Goal: Task Accomplishment & Management: Manage account settings

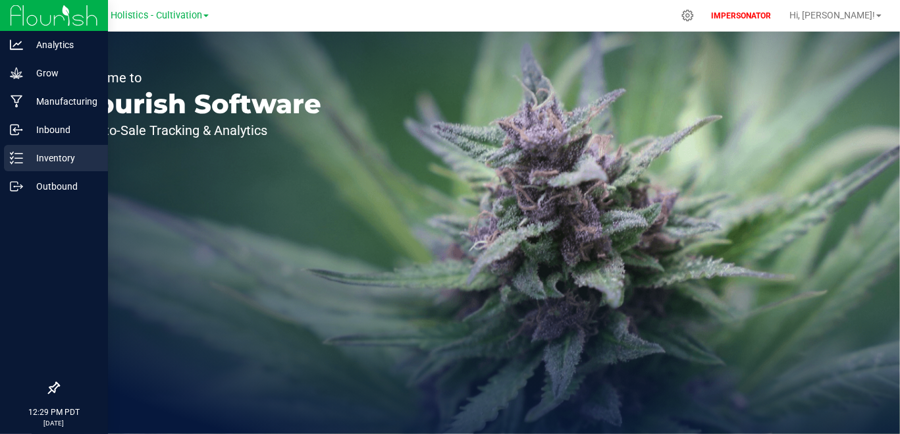
click at [39, 158] on p "Inventory" at bounding box center [62, 158] width 79 height 16
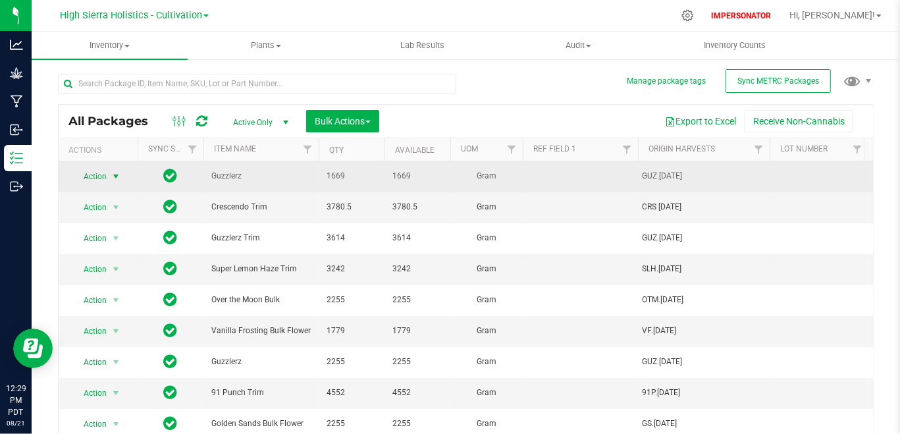
click at [111, 182] on span "select" at bounding box center [116, 176] width 16 height 18
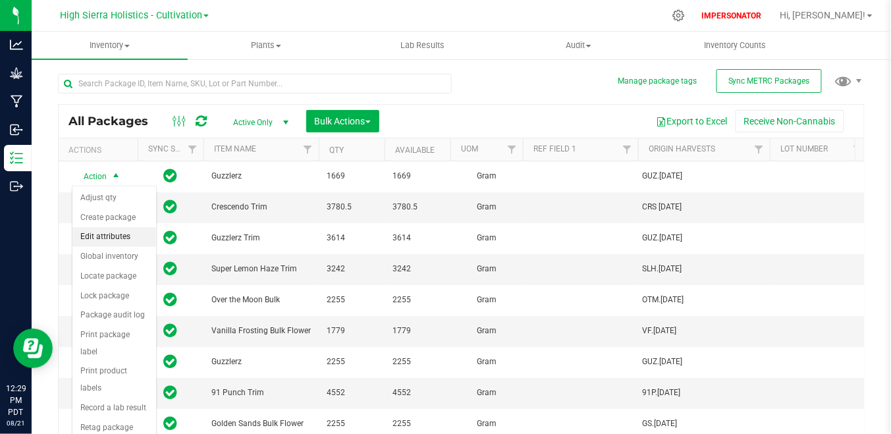
click at [121, 237] on li "Edit attributes" at bounding box center [114, 237] width 84 height 20
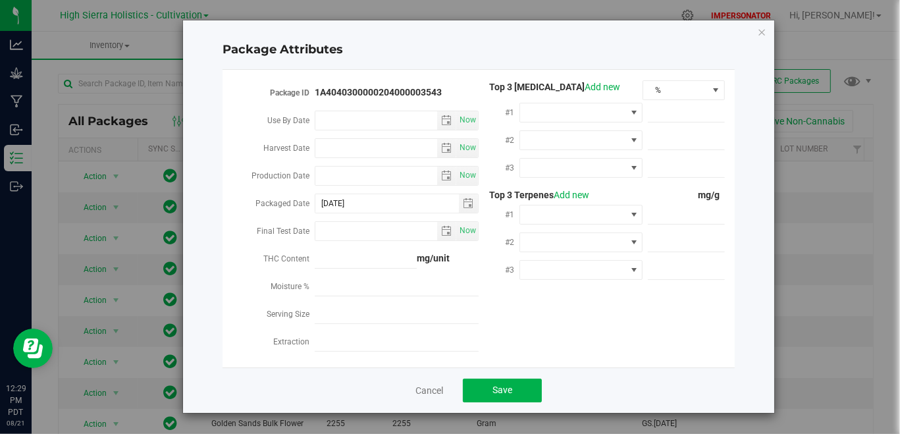
click at [435, 398] on div "Cancel Save" at bounding box center [478, 389] width 512 height 45
click at [434, 389] on link "Cancel" at bounding box center [429, 390] width 28 height 13
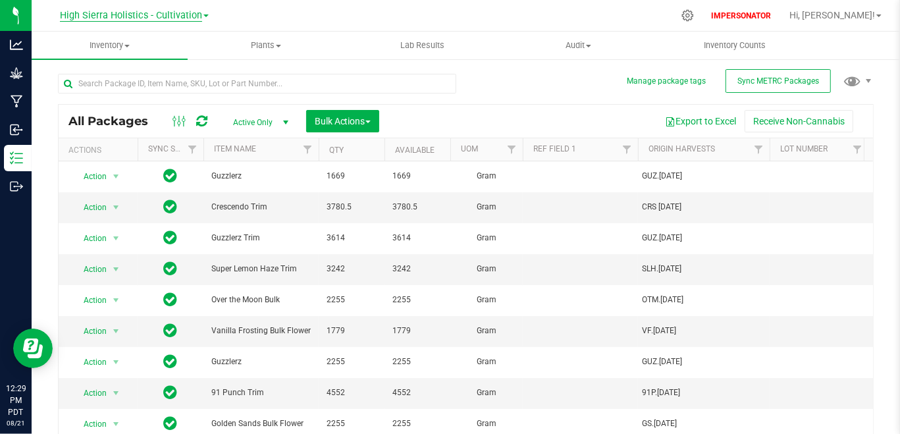
click at [163, 10] on link "High Sierra Holistics - Cultivation" at bounding box center [134, 15] width 149 height 13
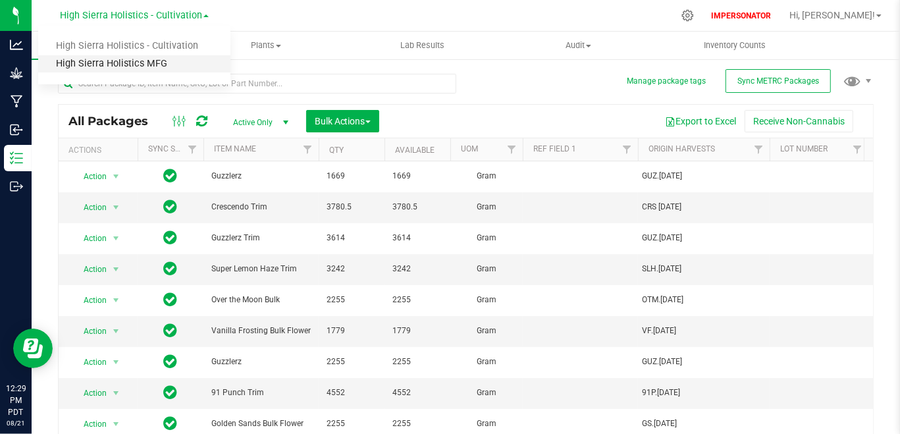
click at [151, 61] on link "High Sierra Holistics MFG" at bounding box center [134, 64] width 192 height 18
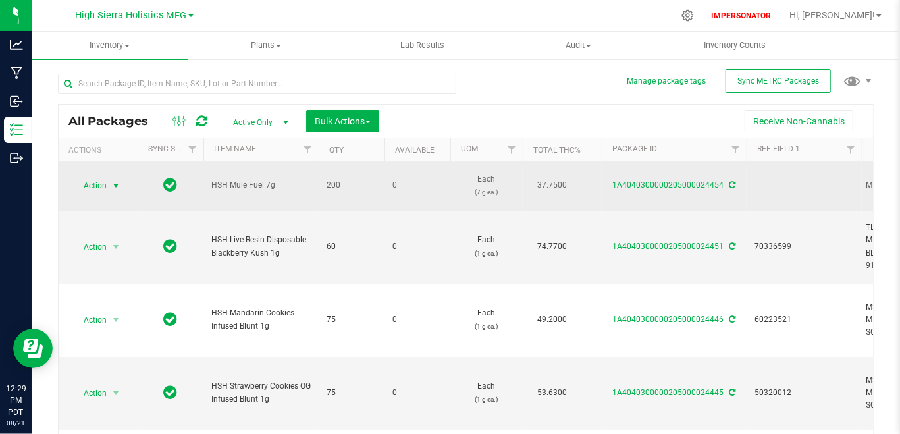
click at [103, 185] on span "Action" at bounding box center [90, 185] width 36 height 18
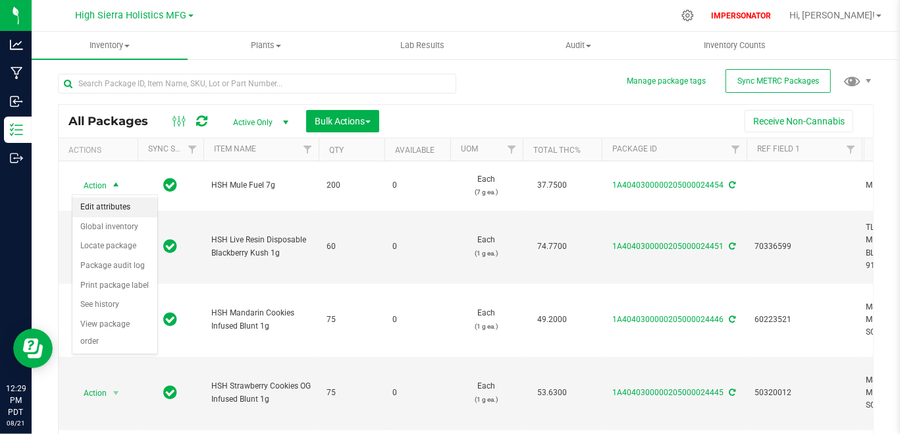
click at [132, 211] on li "Edit attributes" at bounding box center [114, 207] width 85 height 20
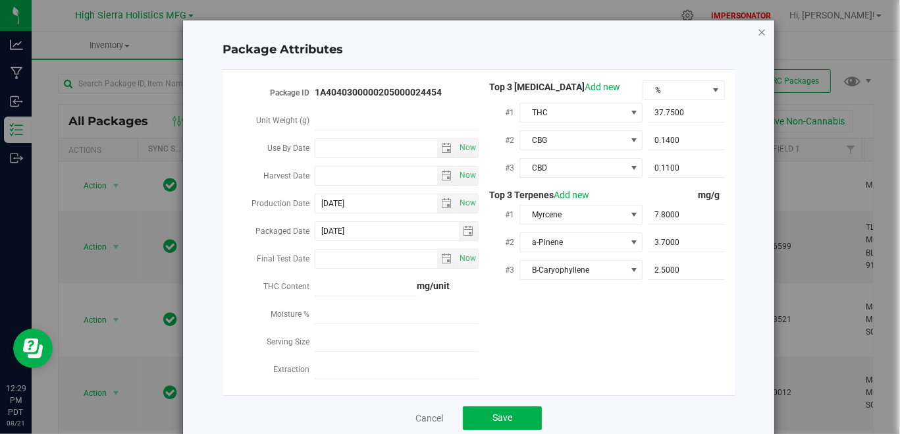
click at [759, 38] on icon "Close modal" at bounding box center [761, 32] width 9 height 16
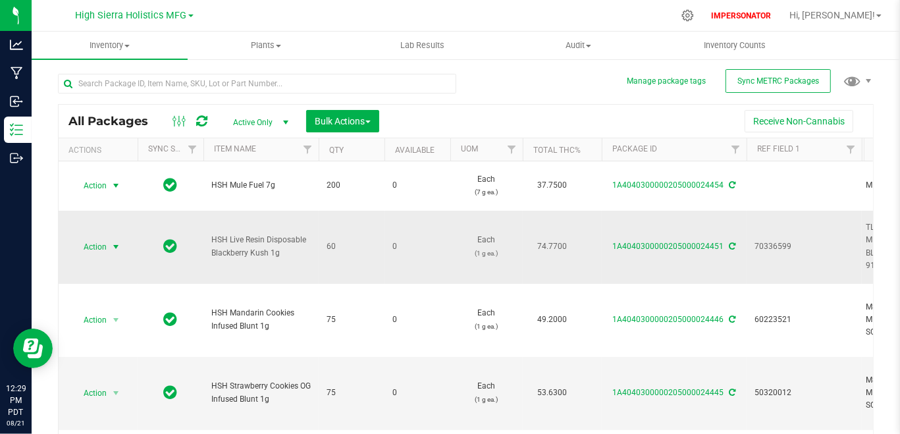
click at [101, 249] on span "Action" at bounding box center [90, 247] width 36 height 18
click at [120, 262] on li "Edit attributes" at bounding box center [114, 269] width 85 height 20
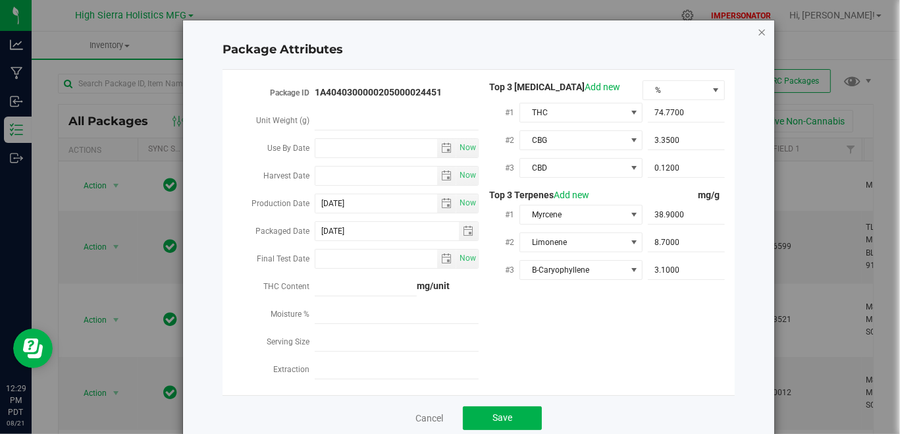
click at [758, 28] on icon "Close modal" at bounding box center [761, 32] width 9 height 16
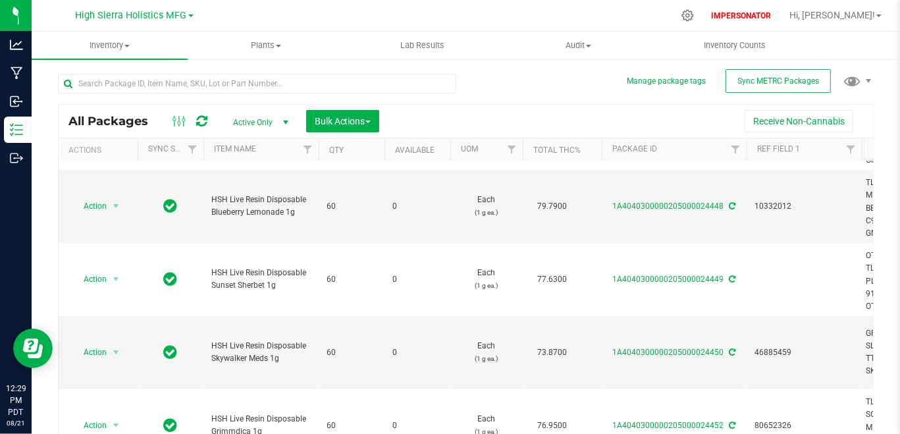
scroll to position [885, 0]
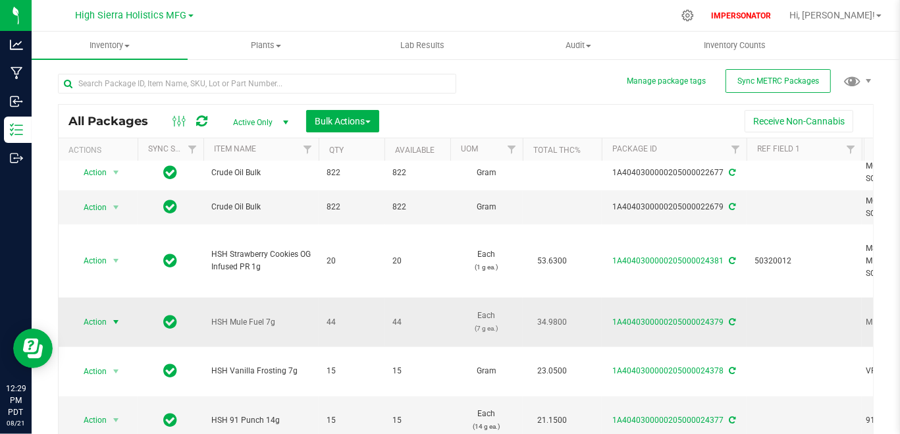
click at [99, 331] on span "Action" at bounding box center [90, 322] width 36 height 18
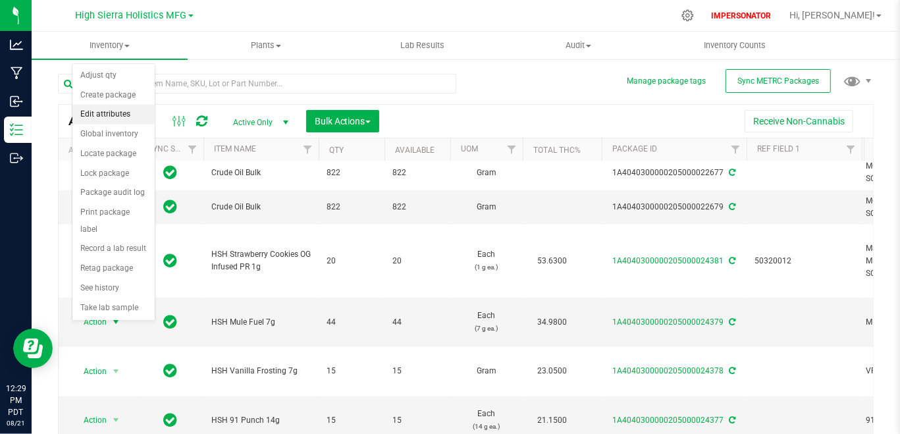
click at [108, 120] on li "Edit attributes" at bounding box center [113, 115] width 82 height 20
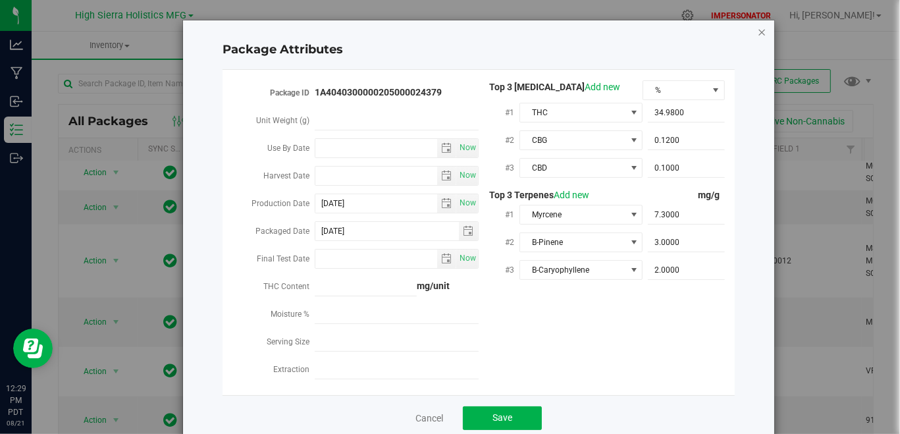
click at [760, 32] on icon "Close modal" at bounding box center [761, 32] width 9 height 16
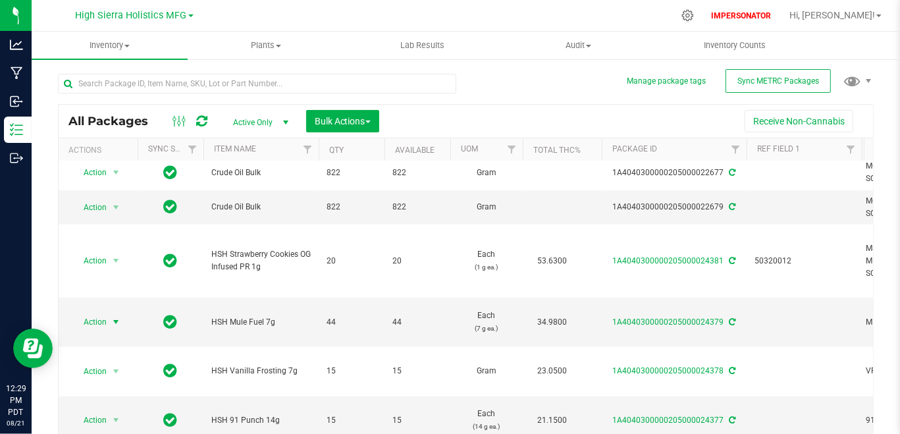
scroll to position [32, 0]
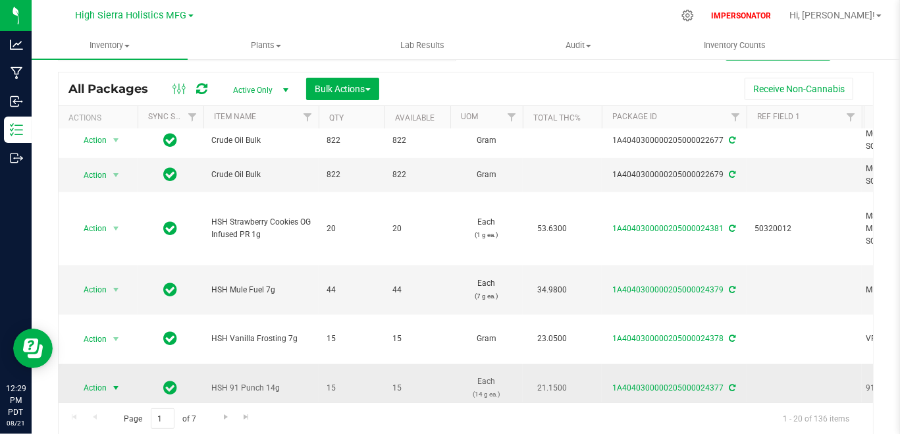
click at [107, 378] on span "Action" at bounding box center [98, 387] width 53 height 18
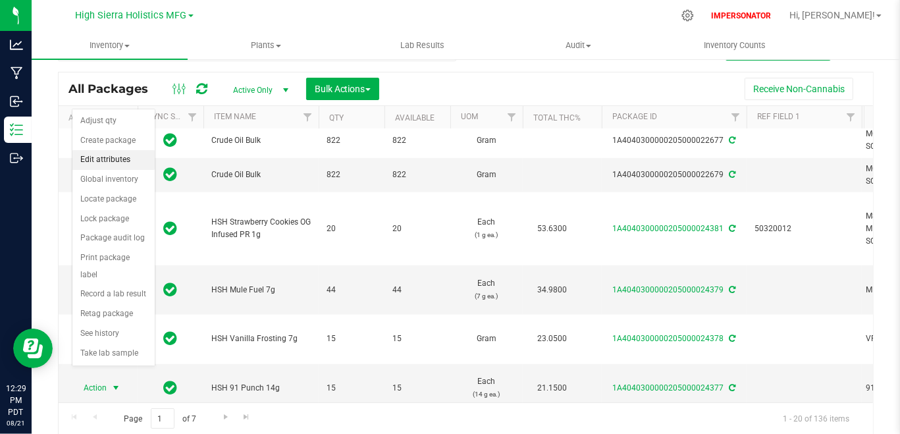
click at [109, 166] on li "Edit attributes" at bounding box center [113, 160] width 82 height 20
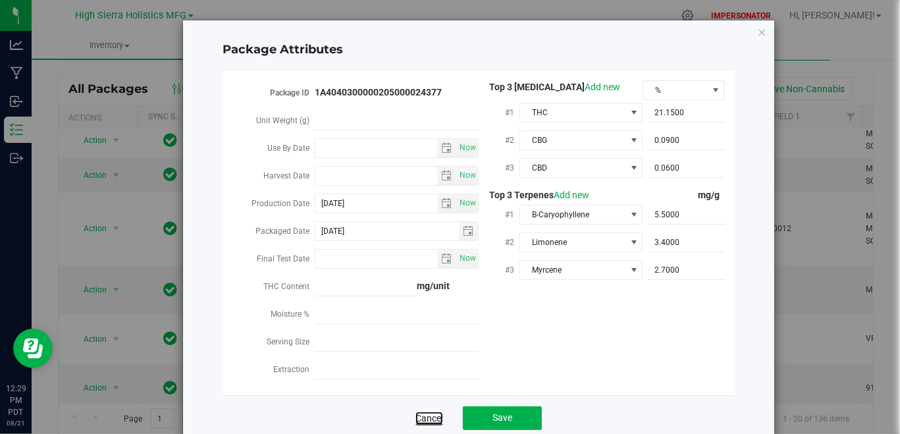
click at [420, 419] on link "Cancel" at bounding box center [429, 417] width 28 height 13
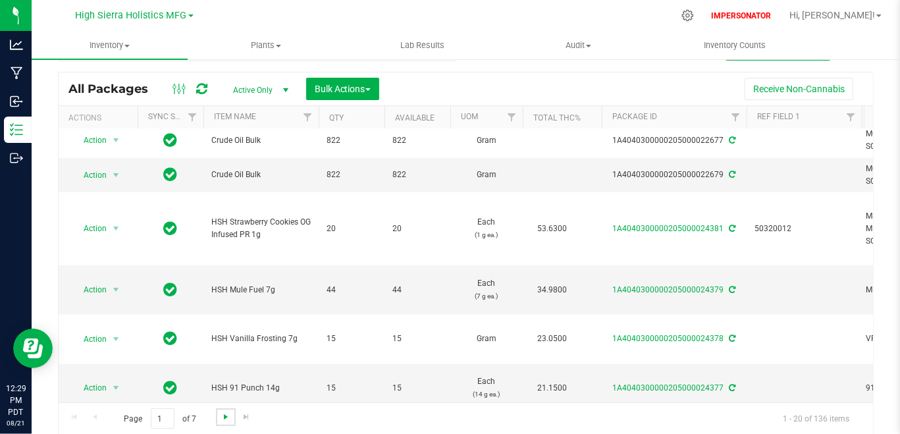
click at [226, 413] on span "Go to the next page" at bounding box center [226, 416] width 11 height 11
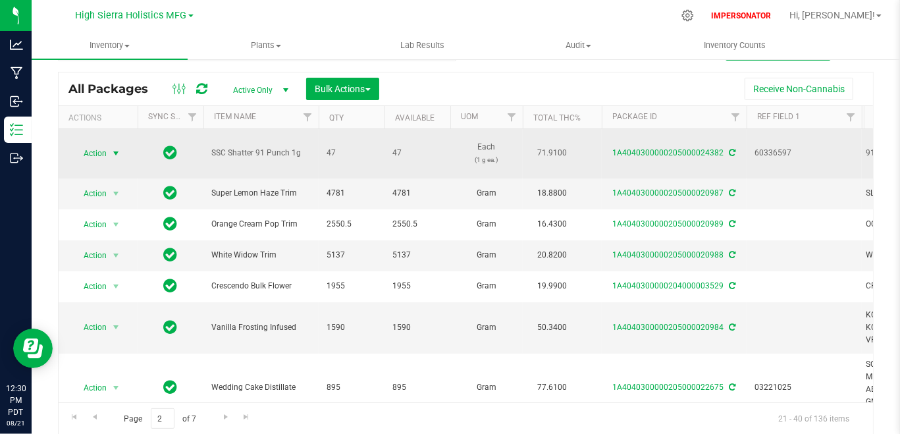
click at [92, 144] on span "Action" at bounding box center [90, 153] width 36 height 18
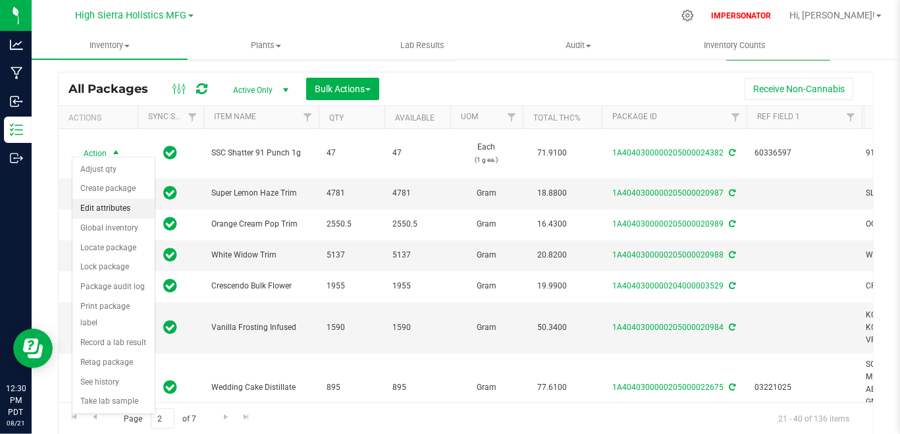
click at [103, 211] on li "Edit attributes" at bounding box center [113, 209] width 82 height 20
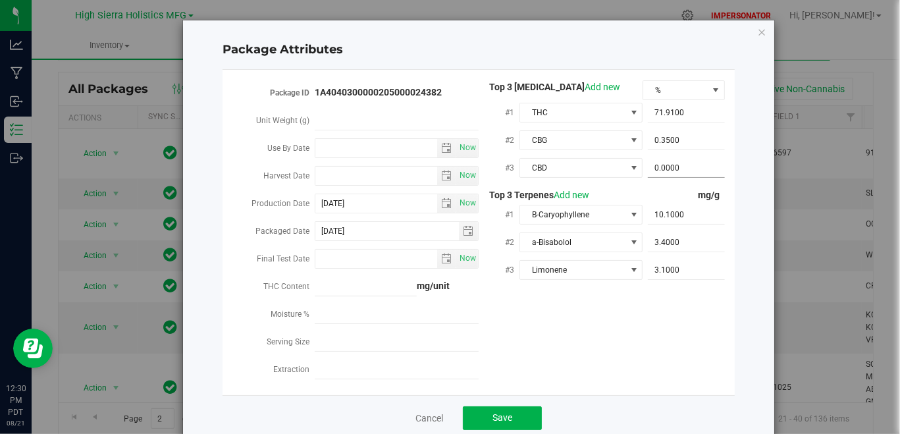
click at [713, 161] on span "0.0000 0" at bounding box center [686, 168] width 77 height 19
click at [758, 34] on icon "Close modal" at bounding box center [761, 32] width 9 height 16
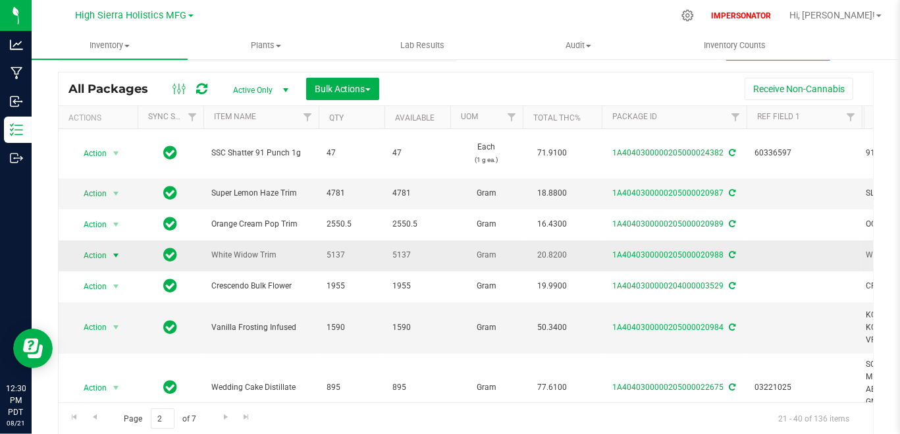
click at [103, 246] on span "Action" at bounding box center [90, 255] width 36 height 18
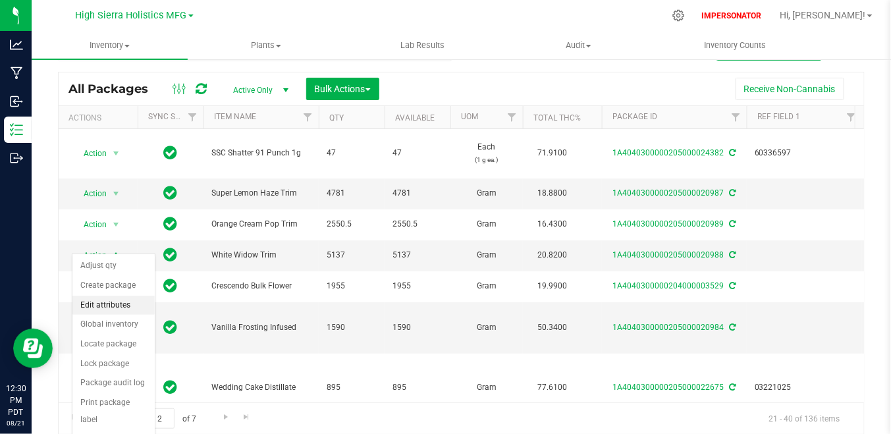
click at [105, 308] on li "Edit attributes" at bounding box center [113, 306] width 82 height 20
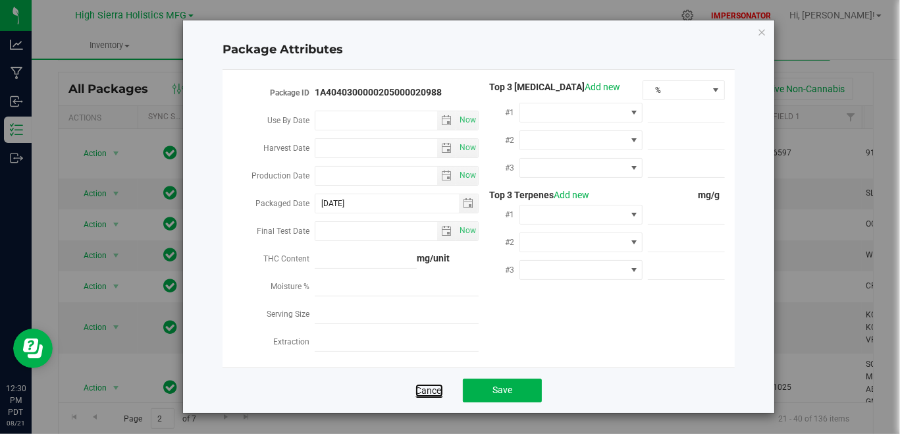
click at [419, 392] on link "Cancel" at bounding box center [429, 390] width 28 height 13
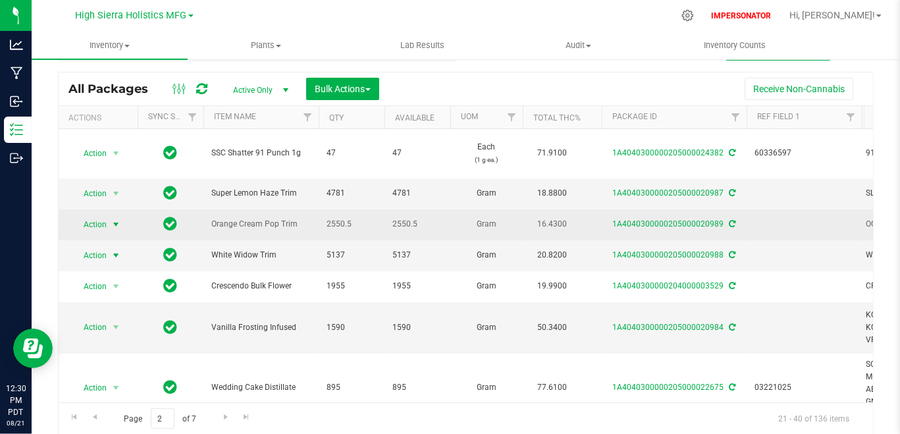
click at [102, 215] on span "Action" at bounding box center [90, 224] width 36 height 18
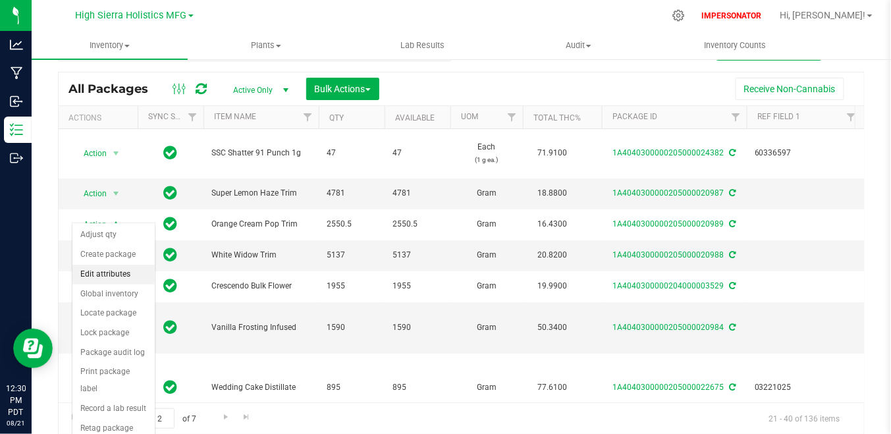
click at [105, 273] on li "Edit attributes" at bounding box center [113, 275] width 82 height 20
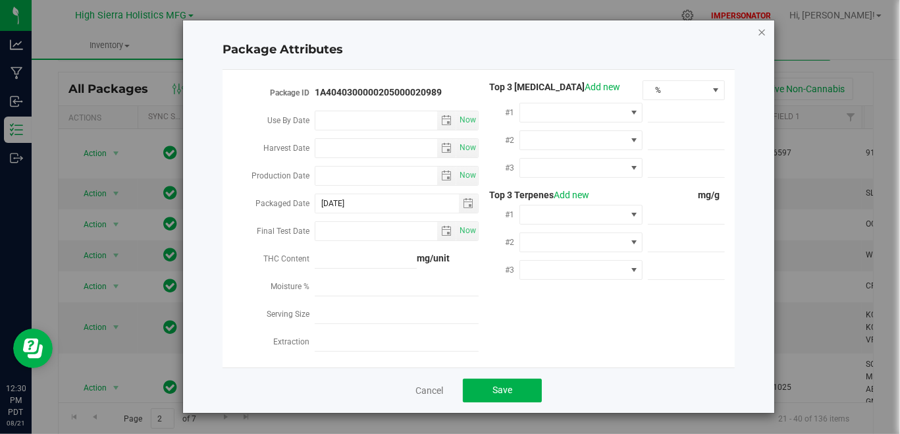
click at [761, 32] on icon "Close modal" at bounding box center [761, 32] width 9 height 16
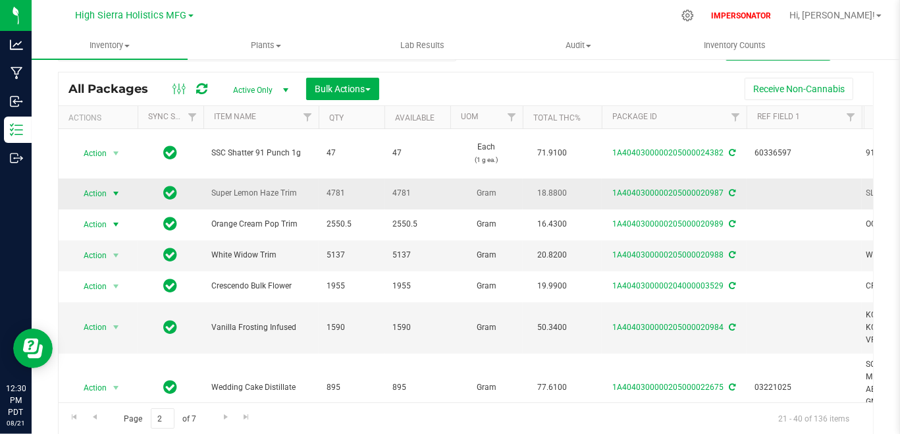
click at [109, 184] on span "select" at bounding box center [116, 193] width 16 height 18
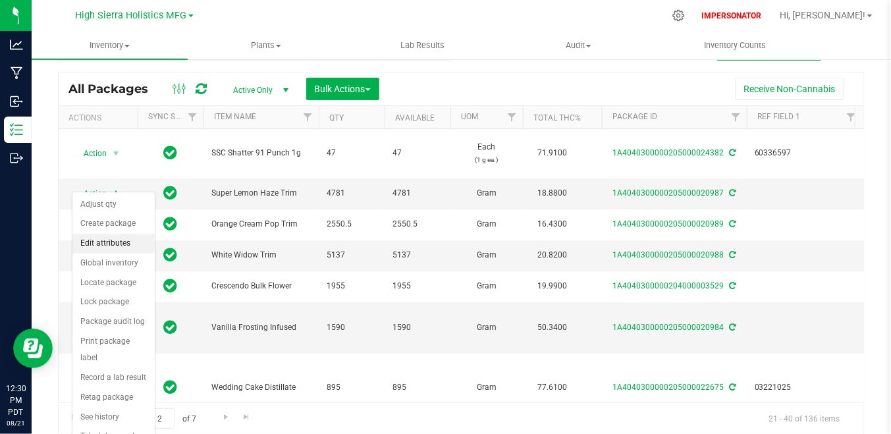
click at [101, 247] on li "Edit attributes" at bounding box center [113, 244] width 82 height 20
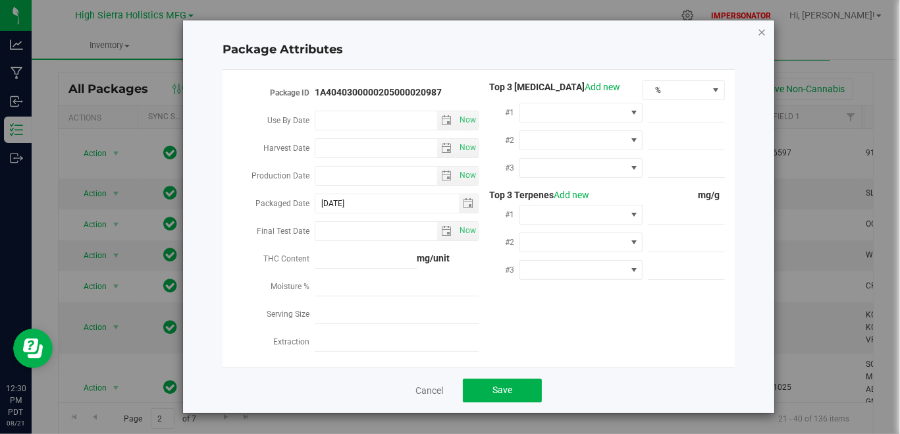
click at [762, 36] on icon "Close modal" at bounding box center [761, 32] width 9 height 16
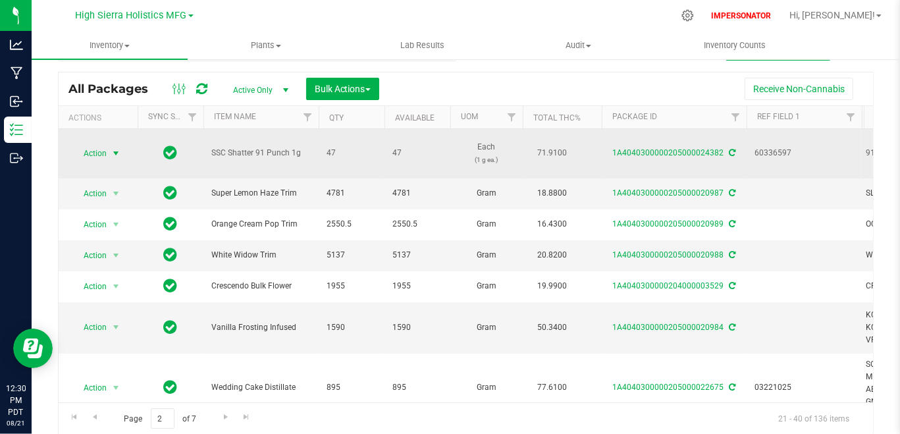
click at [108, 151] on span "select" at bounding box center [116, 153] width 16 height 18
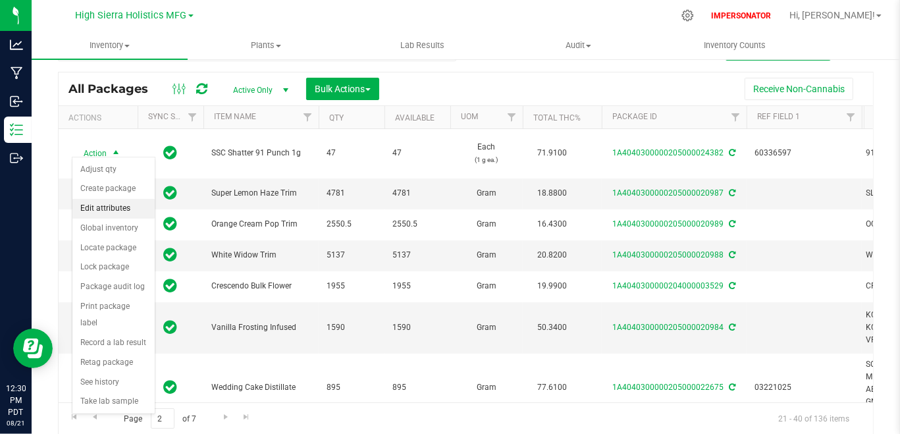
click at [103, 204] on li "Edit attributes" at bounding box center [113, 209] width 82 height 20
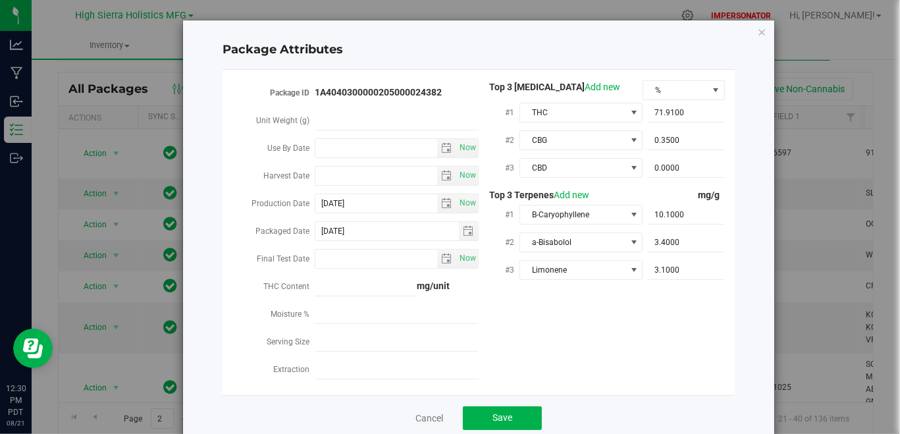
click at [763, 26] on div "Package Attributes Package ID 1A4040300000205000024382 Unit Weight (g) Use By D…" at bounding box center [478, 230] width 591 height 420
click at [758, 32] on icon "Close modal" at bounding box center [761, 32] width 9 height 16
